Goal: Communication & Community: Answer question/provide support

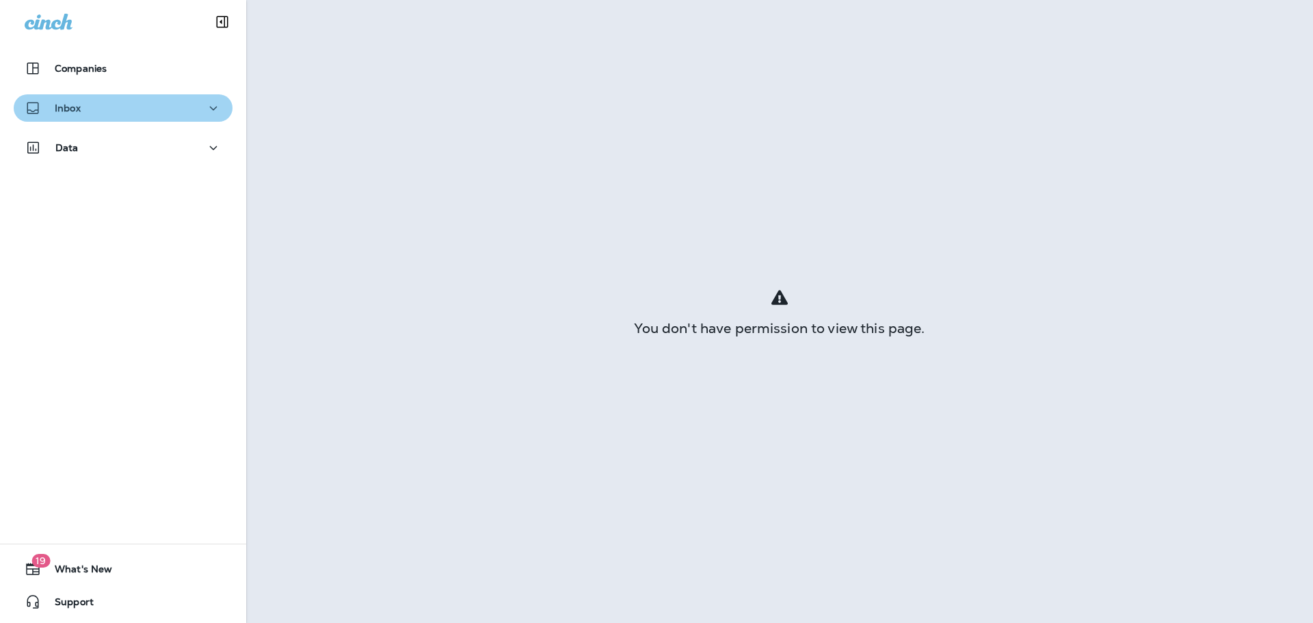
click at [128, 109] on div "Inbox" at bounding box center [123, 108] width 197 height 17
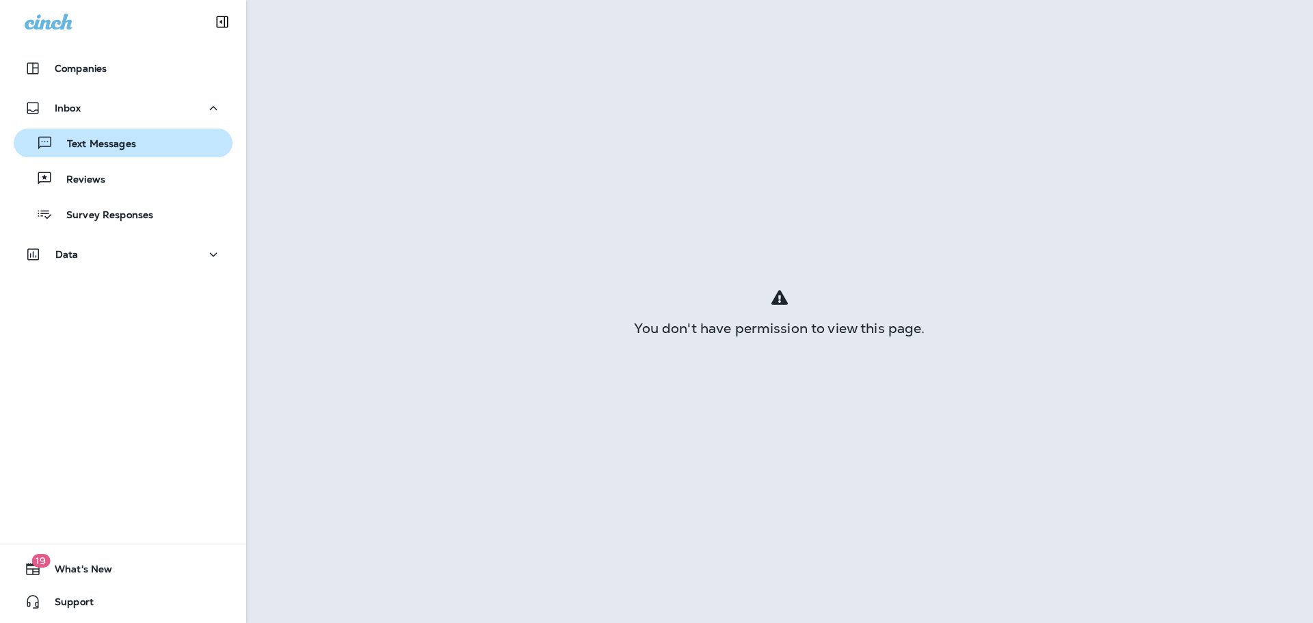
click at [132, 150] on p "Text Messages" at bounding box center [94, 144] width 83 height 13
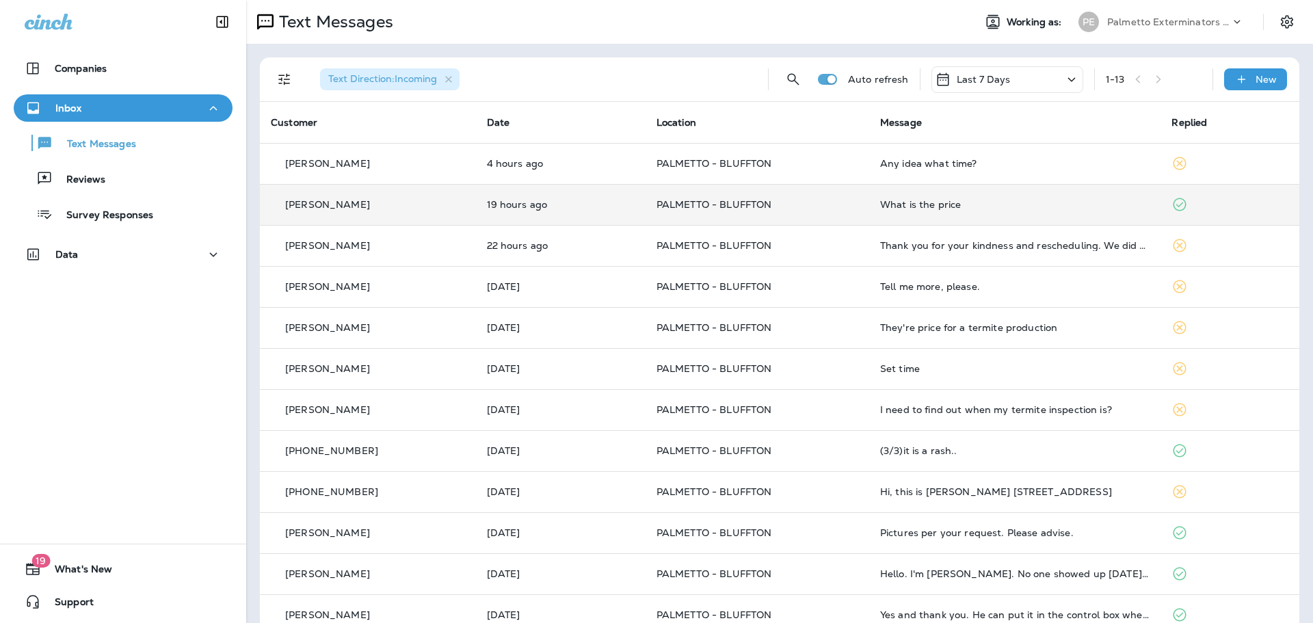
click at [821, 209] on p "PALMETTO - BLUFFTON" at bounding box center [758, 204] width 202 height 11
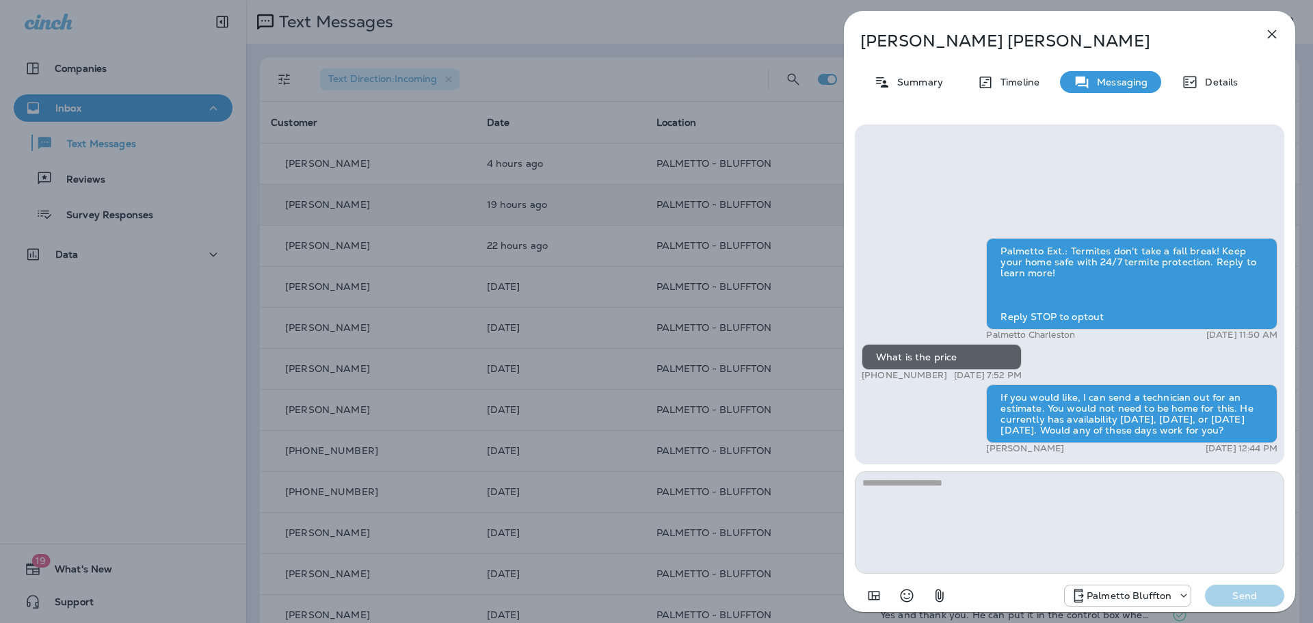
click at [1272, 34] on icon "button" at bounding box center [1272, 34] width 9 height 9
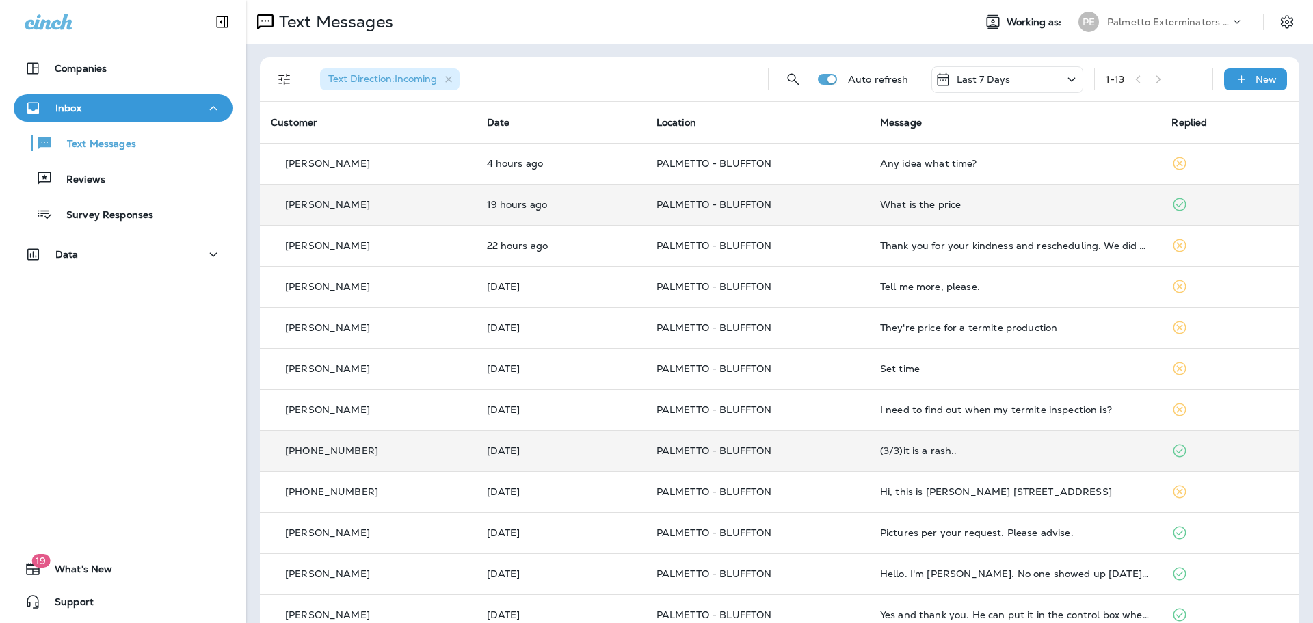
click at [810, 454] on p "PALMETTO - BLUFFTON" at bounding box center [758, 450] width 202 height 11
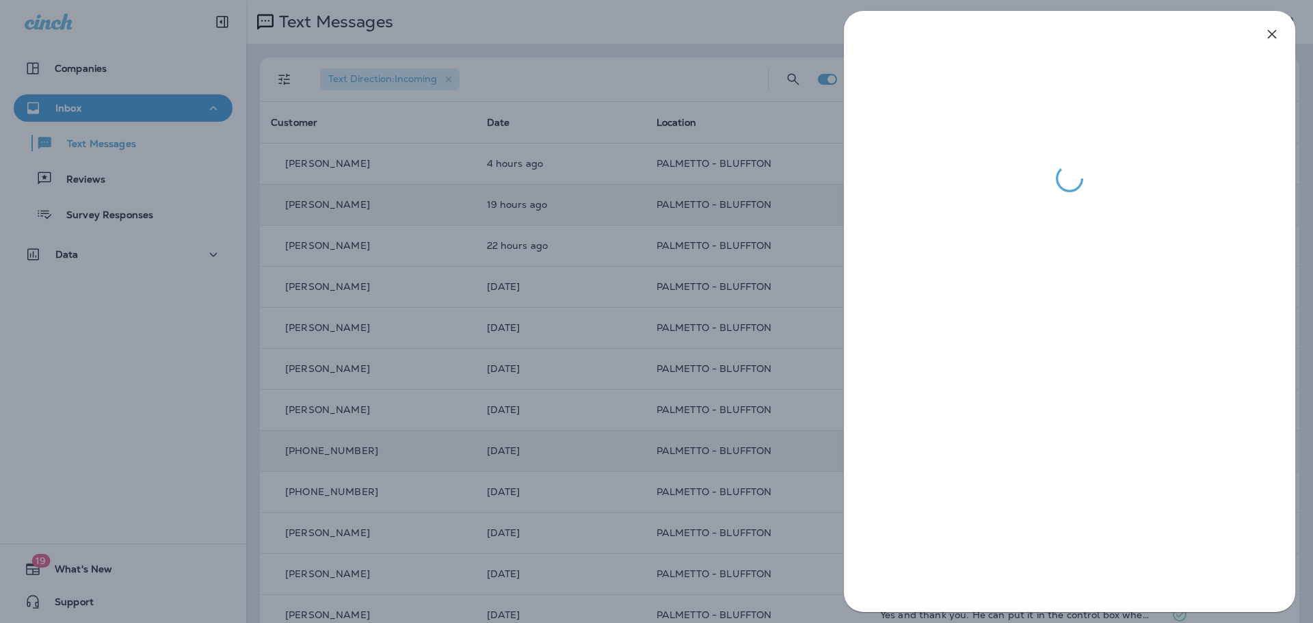
click at [240, 443] on div at bounding box center [656, 311] width 1313 height 623
